Goal: Navigation & Orientation: Find specific page/section

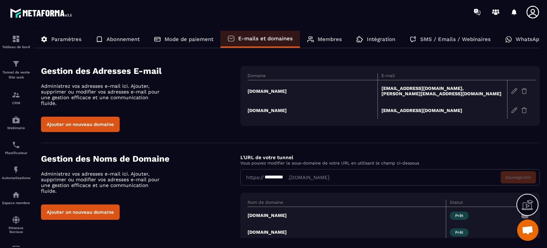
click at [531, 10] on icon at bounding box center [533, 12] width 14 height 14
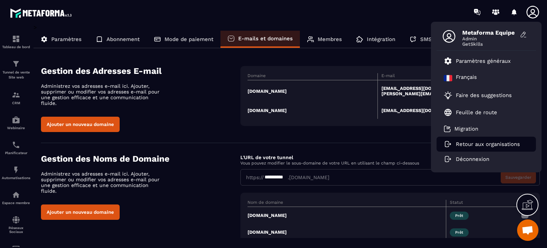
click at [452, 141] on link "Retour aux organisations" at bounding box center [482, 144] width 76 height 6
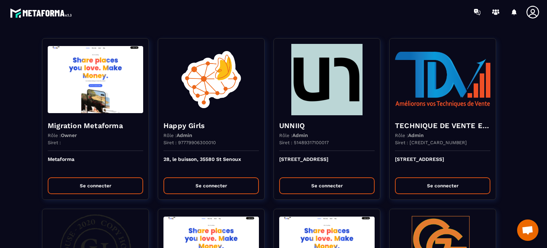
click at [445, 25] on section "Migration Metaforma Rôle : Owner Siret : Metaforma Se connecter Happy Girls Rôl…" at bounding box center [273, 136] width 547 height 224
click at [329, 18] on div at bounding box center [315, 12] width 463 height 24
click at [266, 25] on section "Migration Metaforma Rôle : Owner Siret : Metaforma Se connecter Happy Girls Rôl…" at bounding box center [273, 136] width 547 height 224
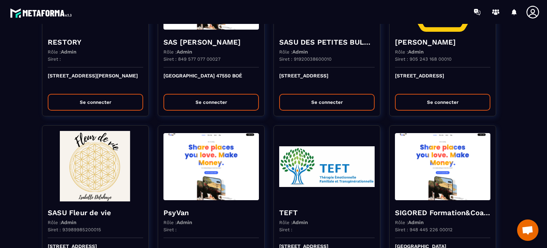
scroll to position [1254, 0]
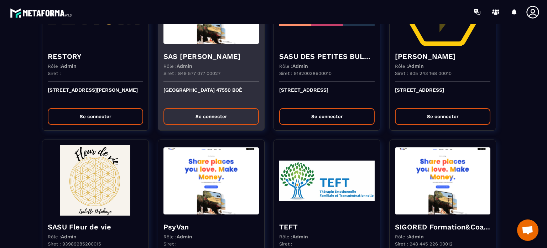
click at [244, 78] on div "Siret : 849 577 077 00027" at bounding box center [210, 76] width 95 height 11
